Goal: Communication & Community: Ask a question

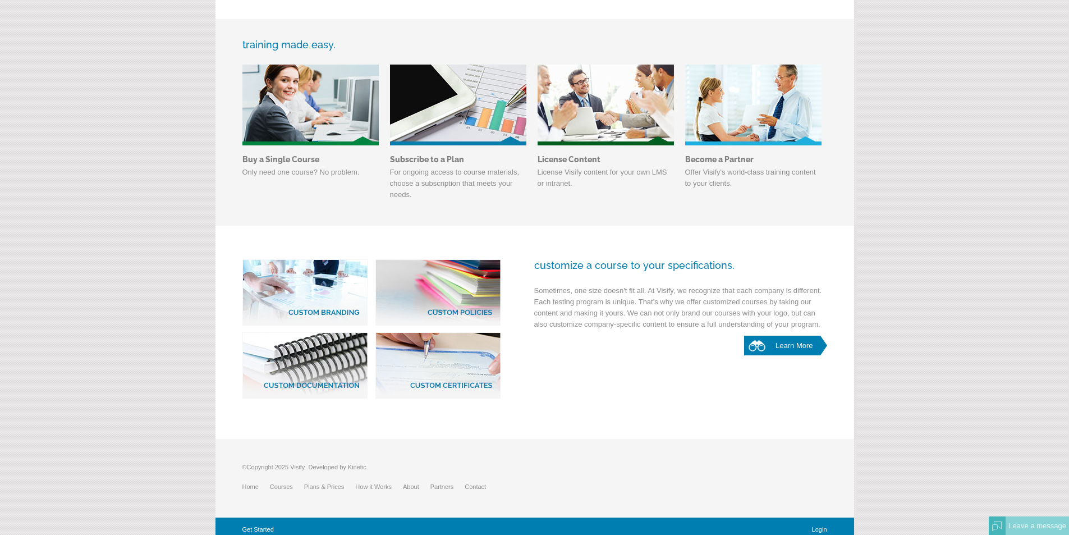
scroll to position [421, 0]
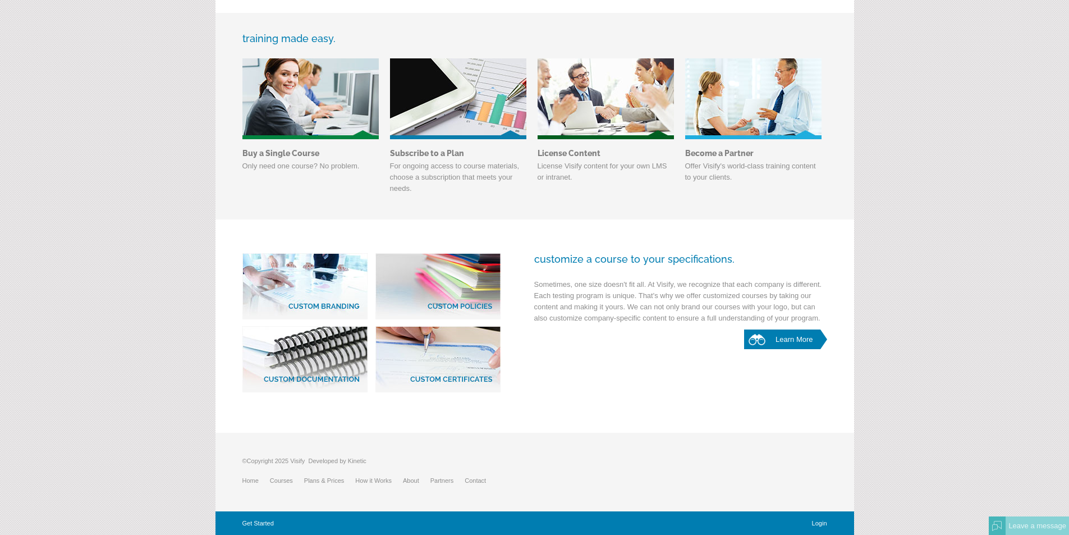
click at [465, 477] on link "Contact" at bounding box center [481, 480] width 33 height 7
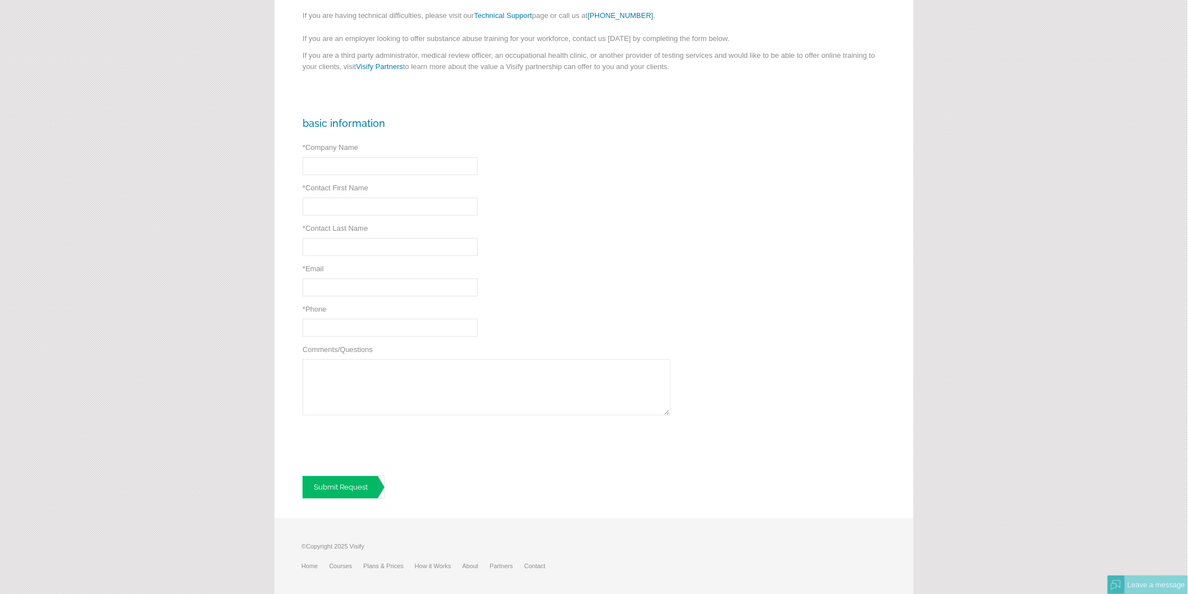
scroll to position [170, 0]
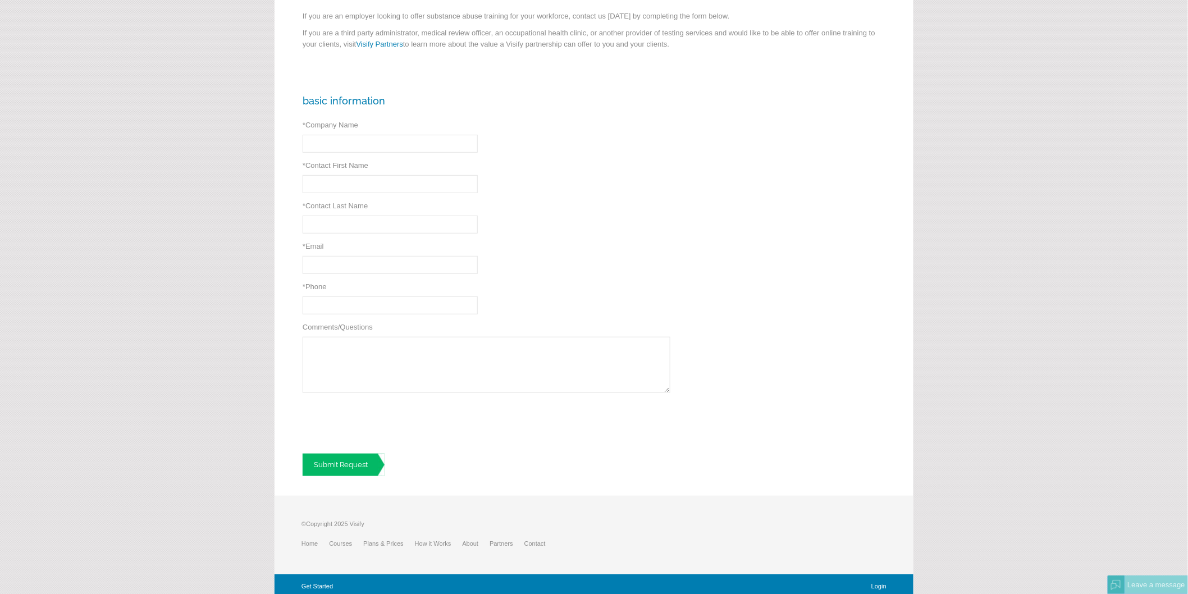
click at [360, 316] on div "Basic Information * Company Name * Required * Contact First Name * Required * C…" at bounding box center [593, 285] width 639 height 420
click at [358, 348] on textarea "Comments/Questions" at bounding box center [487, 365] width 368 height 56
paste textarea "I recently met with clients in the area and thought you might like a cleaning q…"
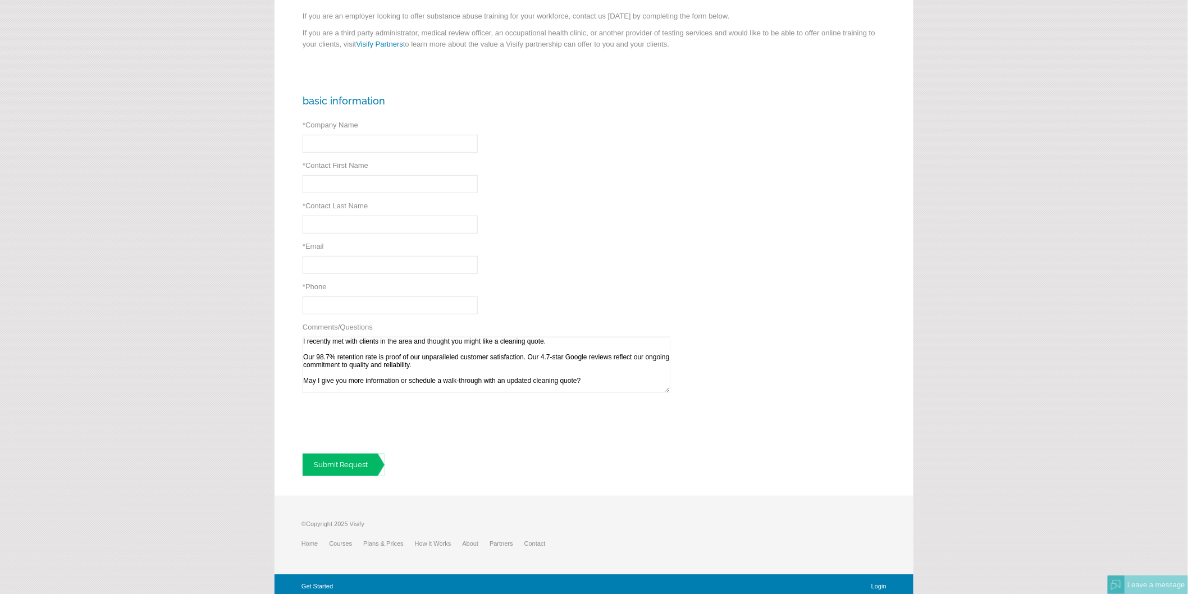
scroll to position [82, 0]
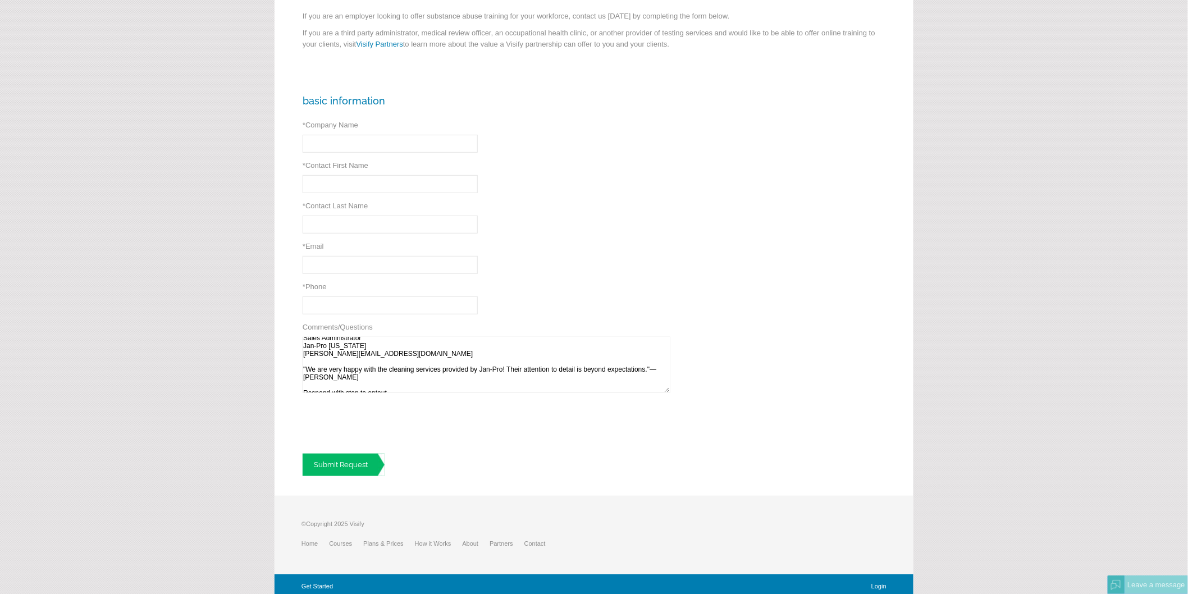
type textarea "I recently met with clients in the area and thought you might like a cleaning q…"
click at [382, 317] on div "Basic Information * Company Name * Required * Contact First Name * Required * C…" at bounding box center [593, 285] width 639 height 420
click at [372, 318] on div "Basic Information * Company Name * Required * Contact First Name * Required * C…" at bounding box center [593, 285] width 639 height 420
click at [402, 304] on input "* Phone" at bounding box center [390, 305] width 175 height 18
type input "3854025391"
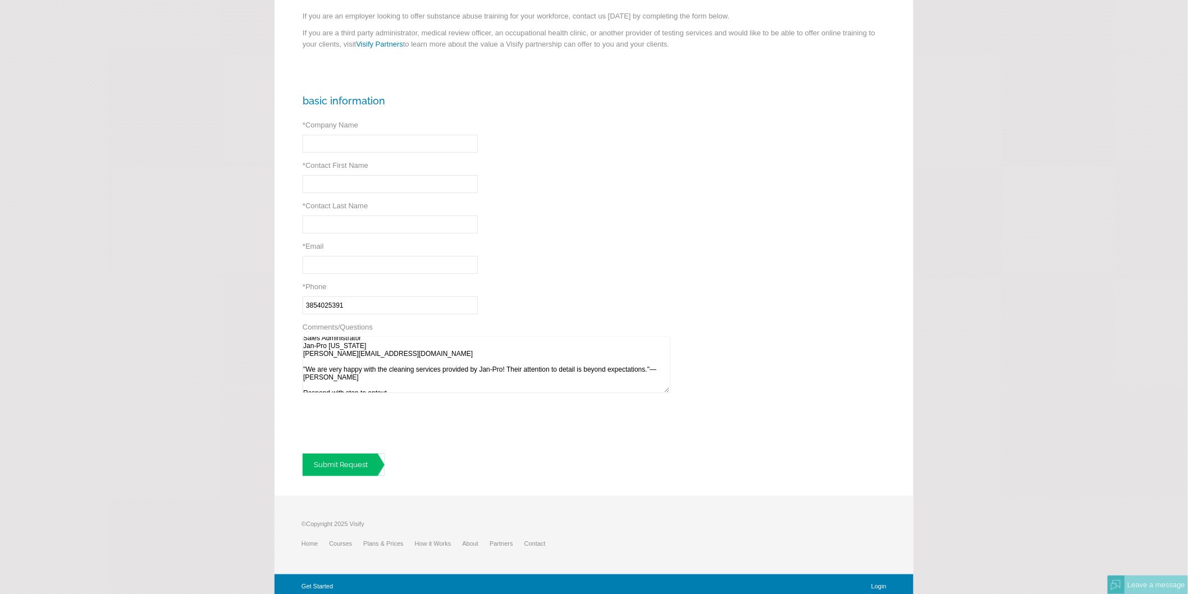
type input "Jan-Pro Utah"
type input "Brandyn"
type input "Paulsen"
type input "brandyn@janproutah.com"
type input "(385) 402-5391"
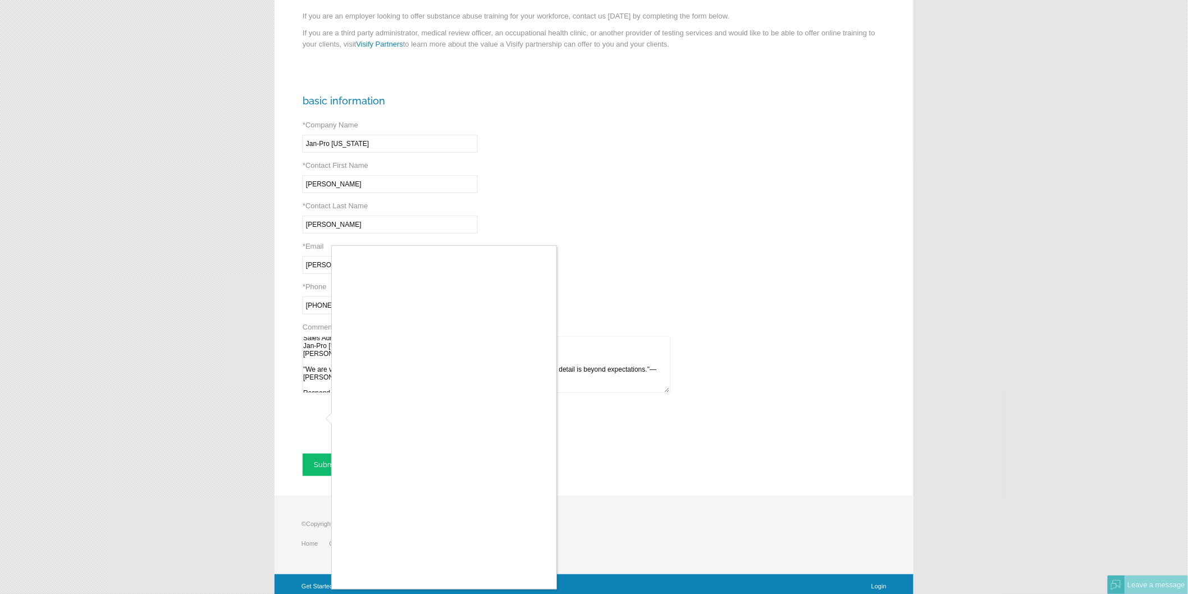
click at [326, 461] on div at bounding box center [594, 297] width 1188 height 594
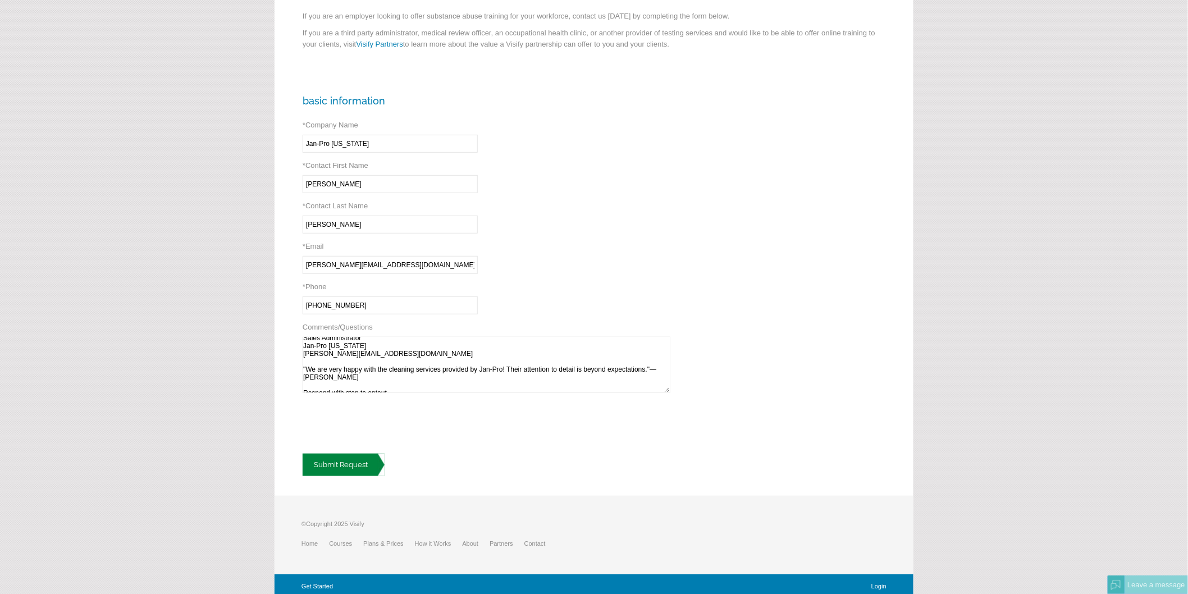
click at [386, 459] on div "Basic Information * Company Name Jan-Pro Utah * Required * Contact First Name B…" at bounding box center [593, 285] width 639 height 420
click at [382, 458] on link "Submit Request" at bounding box center [344, 465] width 82 height 22
click at [374, 456] on link "Submit Request" at bounding box center [344, 465] width 82 height 22
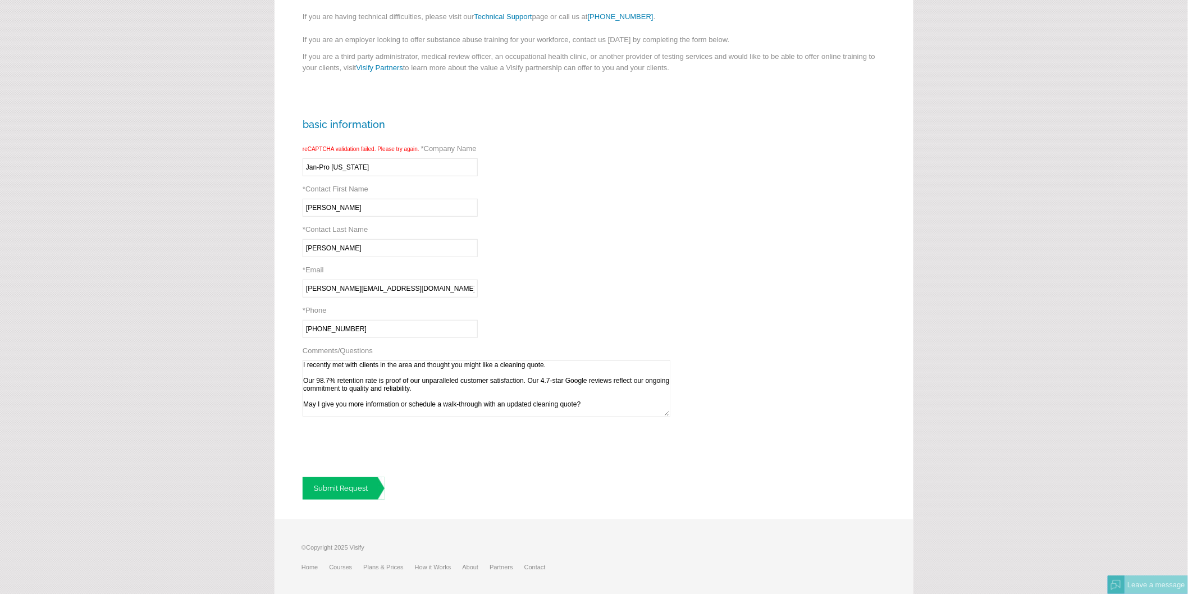
scroll to position [170, 0]
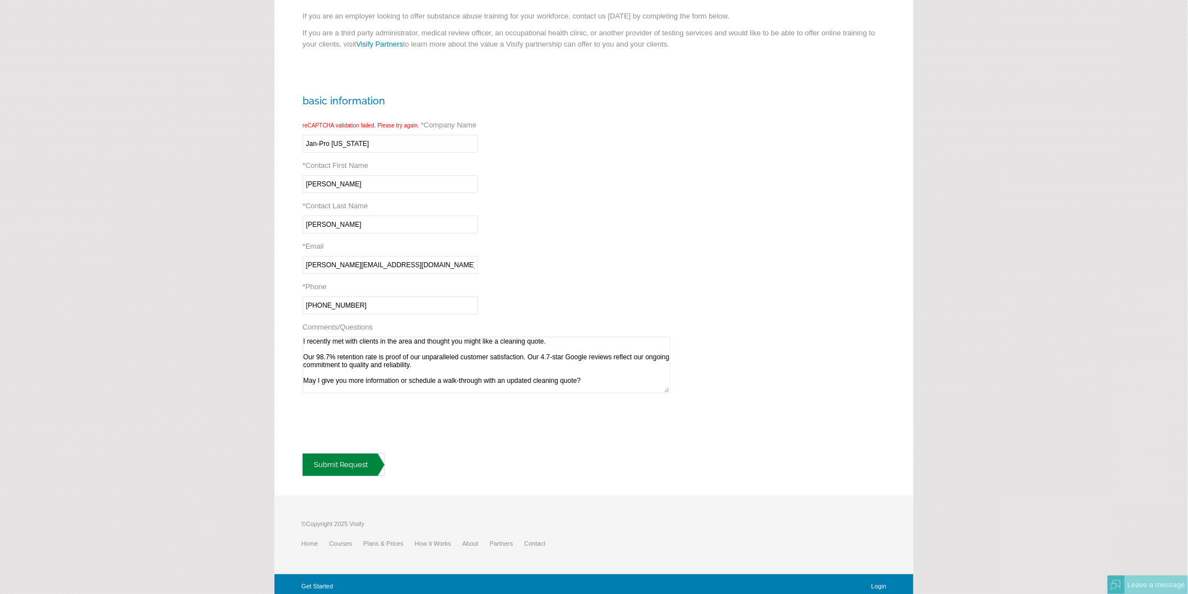
click at [367, 458] on link "Submit Request" at bounding box center [344, 465] width 82 height 22
